Goal: Task Accomplishment & Management: Use online tool/utility

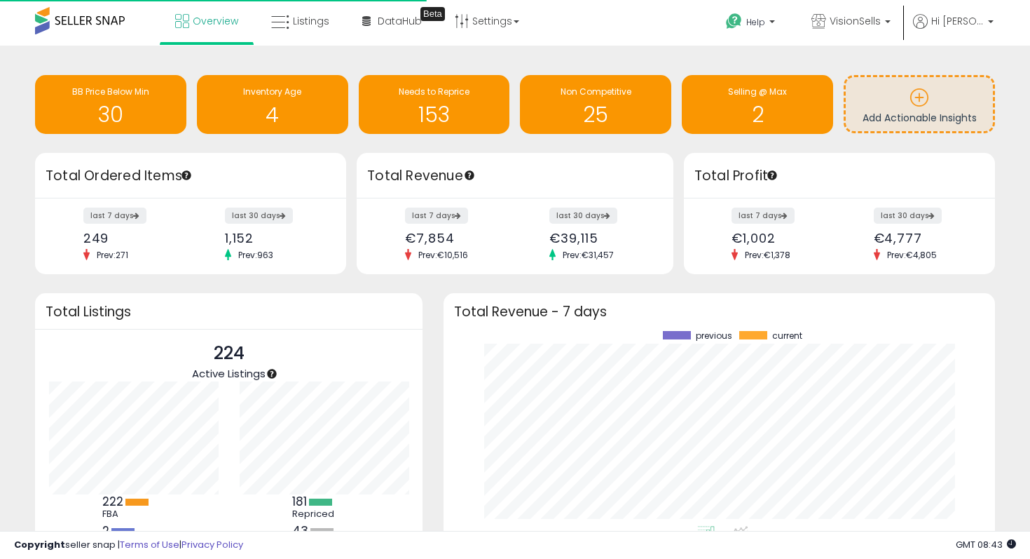
scroll to position [195, 524]
click at [320, 13] on link "Listings" at bounding box center [300, 21] width 79 height 42
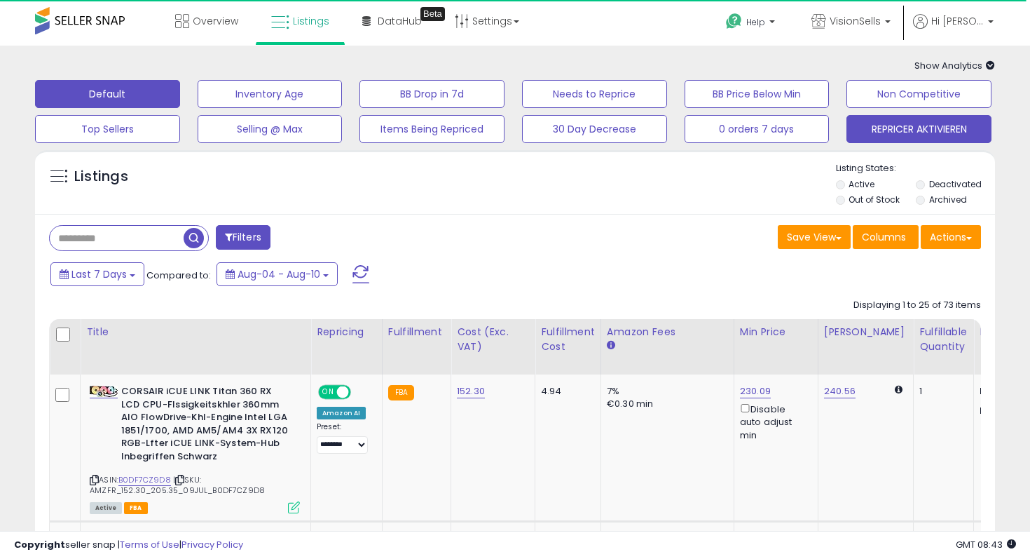
click at [343, 108] on button "REPRICER AKTIVIEREN" at bounding box center [270, 94] width 145 height 28
